Goal: Task Accomplishment & Management: Manage account settings

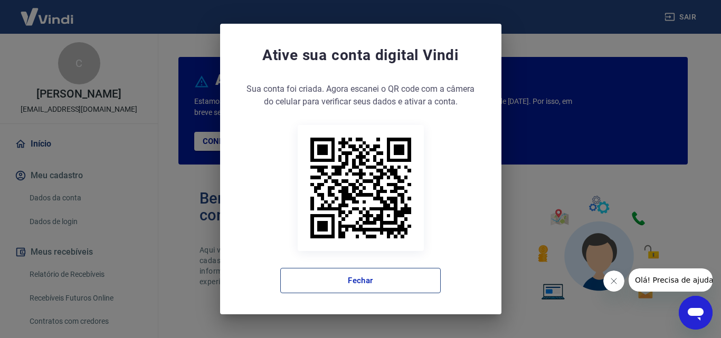
click at [341, 290] on button "Fechar" at bounding box center [360, 280] width 160 height 25
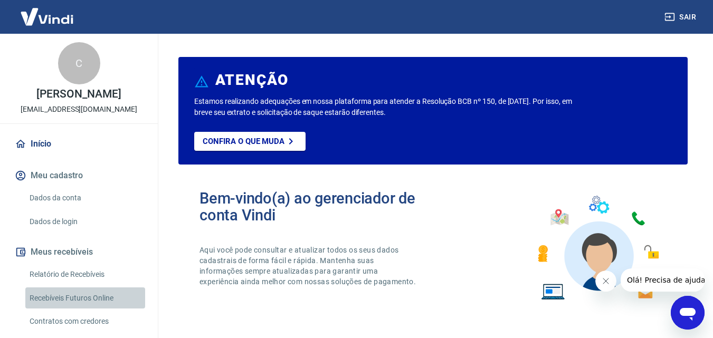
click at [112, 297] on link "Recebíveis Futuros Online" at bounding box center [85, 299] width 120 height 22
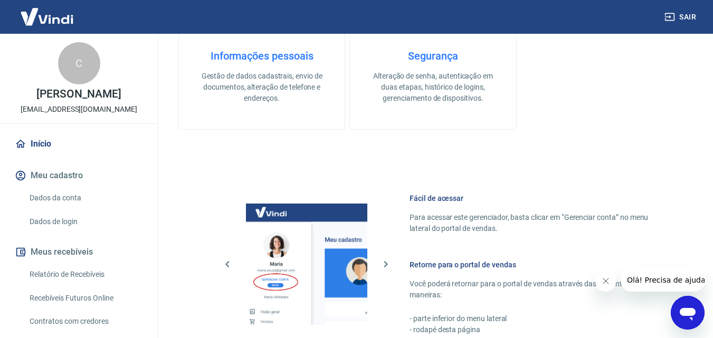
scroll to position [528, 0]
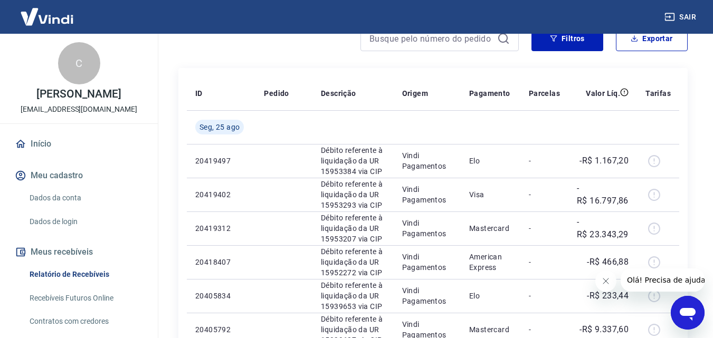
scroll to position [53, 0]
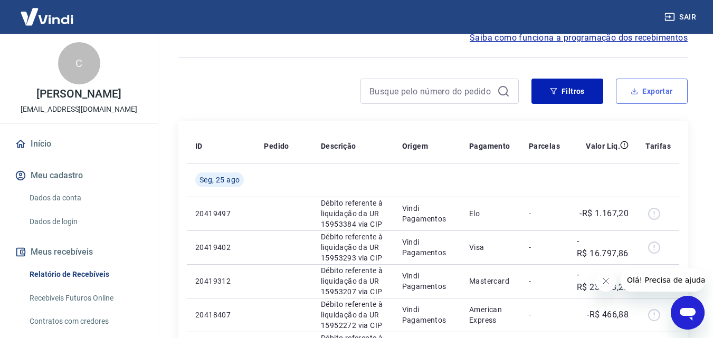
click at [659, 89] on button "Exportar" at bounding box center [652, 91] width 72 height 25
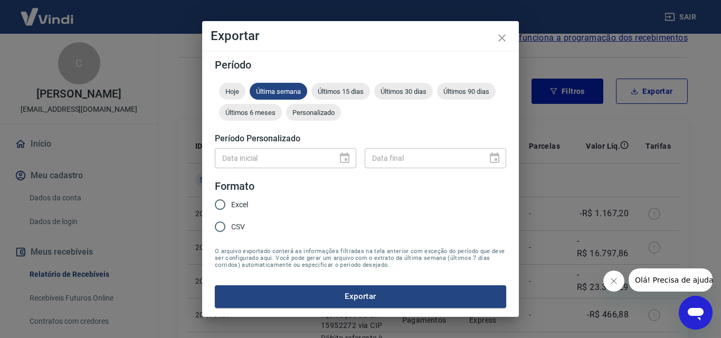
click at [225, 228] on input "CSV" at bounding box center [220, 227] width 22 height 22
radio input "true"
click at [235, 88] on span "Hoje" at bounding box center [232, 92] width 26 height 8
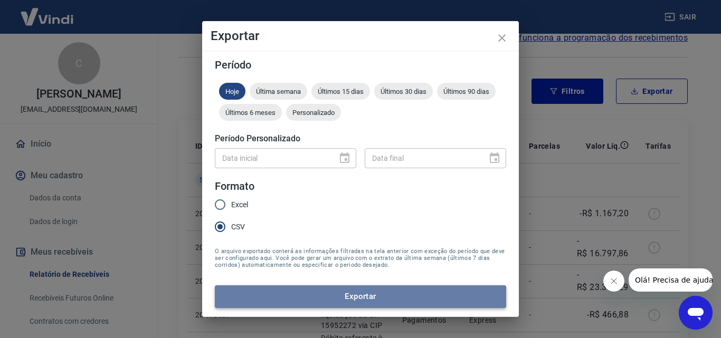
click at [311, 294] on button "Exportar" at bounding box center [360, 297] width 291 height 22
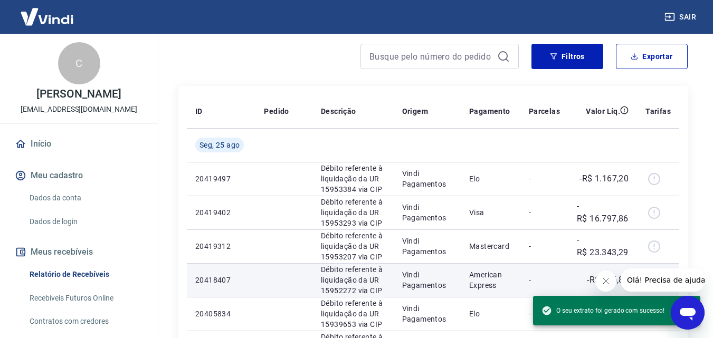
scroll to position [0, 0]
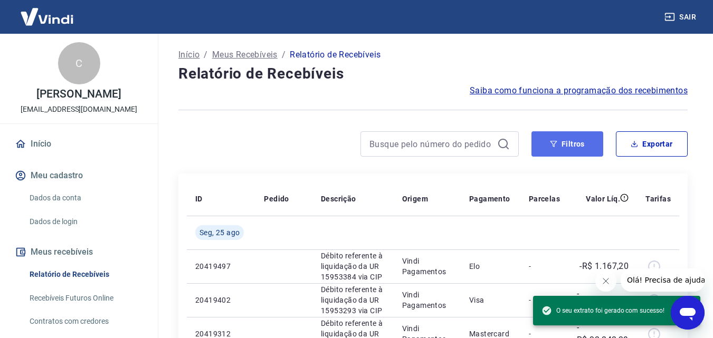
click at [571, 148] on button "Filtros" at bounding box center [568, 143] width 72 height 25
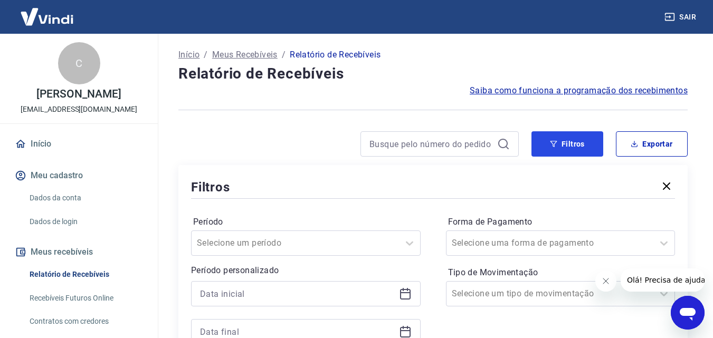
scroll to position [53, 0]
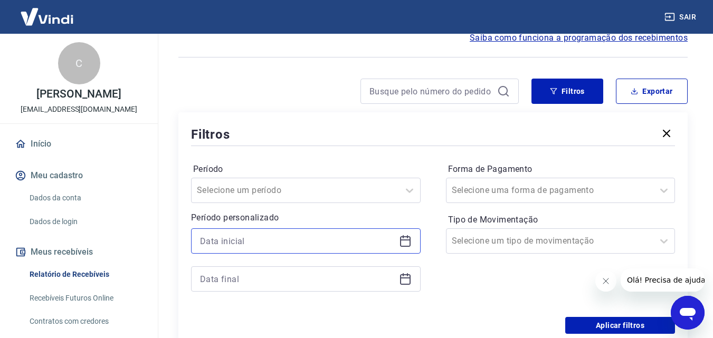
click at [302, 244] on input at bounding box center [297, 241] width 195 height 16
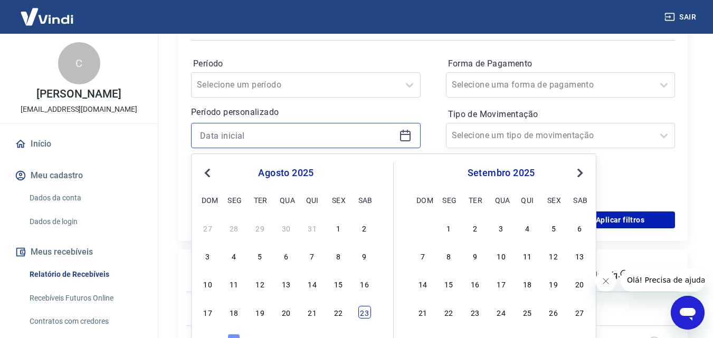
scroll to position [211, 0]
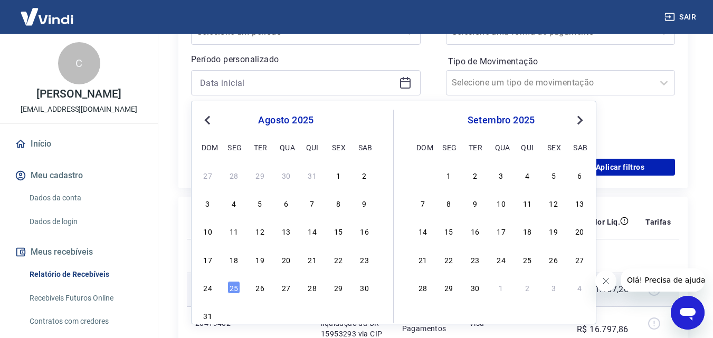
drag, startPoint x: 364, startPoint y: 264, endPoint x: 240, endPoint y: 293, distance: 127.9
click at [364, 264] on div "23" at bounding box center [364, 259] width 13 height 13
type input "[DATE]"
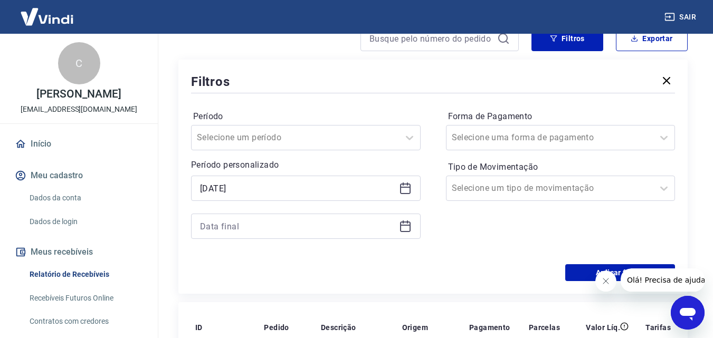
scroll to position [53, 0]
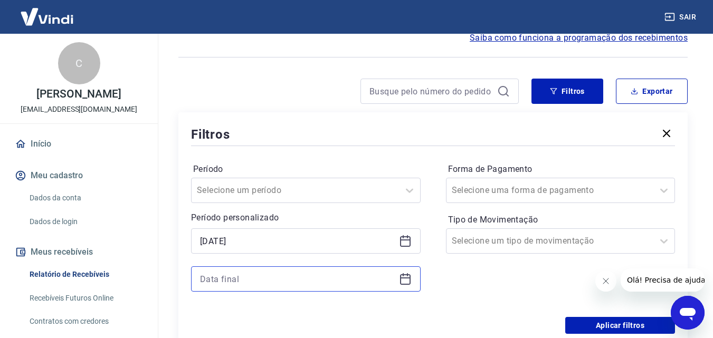
click at [333, 275] on input at bounding box center [297, 279] width 195 height 16
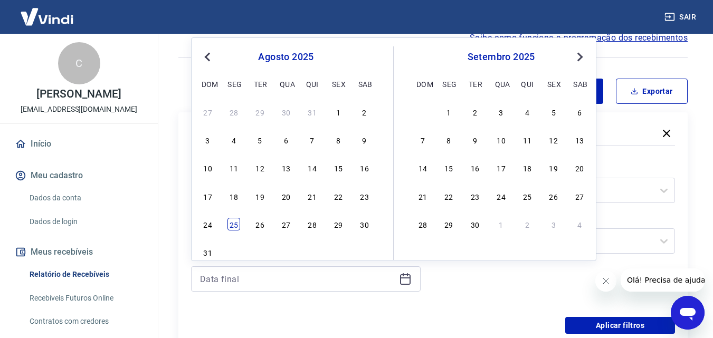
click at [229, 227] on div "25" at bounding box center [234, 224] width 13 height 13
type input "[DATE]"
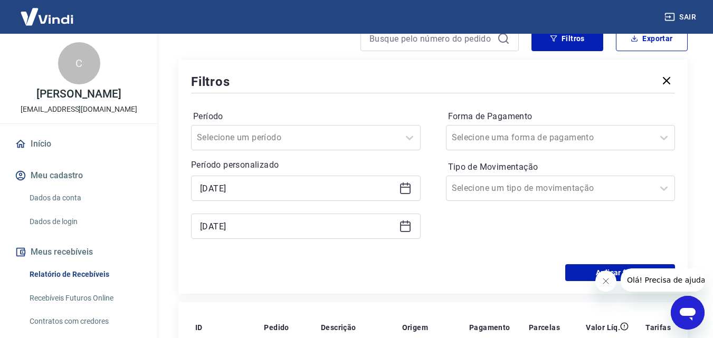
scroll to position [158, 0]
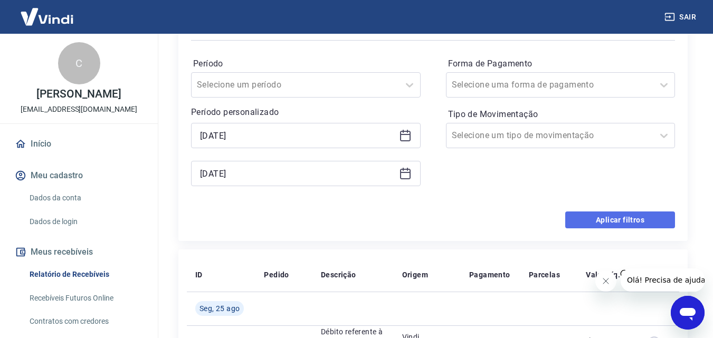
click at [596, 219] on button "Aplicar filtros" at bounding box center [620, 220] width 110 height 17
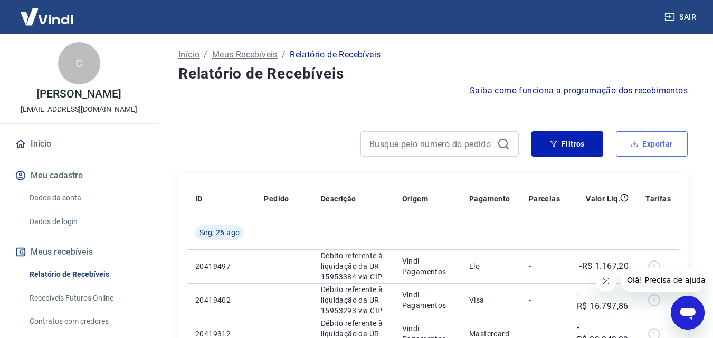
click at [666, 143] on button "Exportar" at bounding box center [652, 143] width 72 height 25
type input "[DATE]"
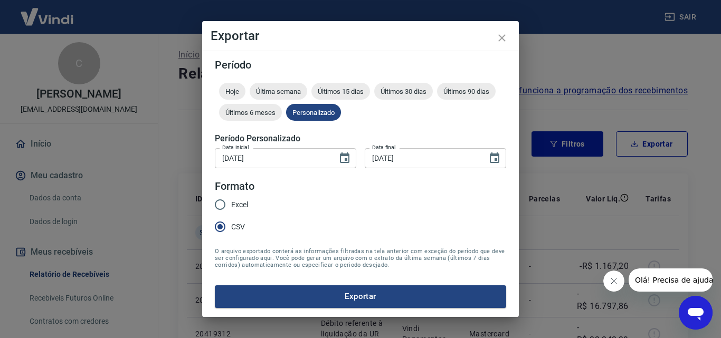
click at [240, 204] on span "Excel" at bounding box center [239, 205] width 17 height 11
click at [231, 204] on input "Excel" at bounding box center [220, 205] width 22 height 22
radio input "true"
click at [269, 299] on button "Exportar" at bounding box center [360, 297] width 291 height 22
